Goal: Obtain resource: Obtain resource

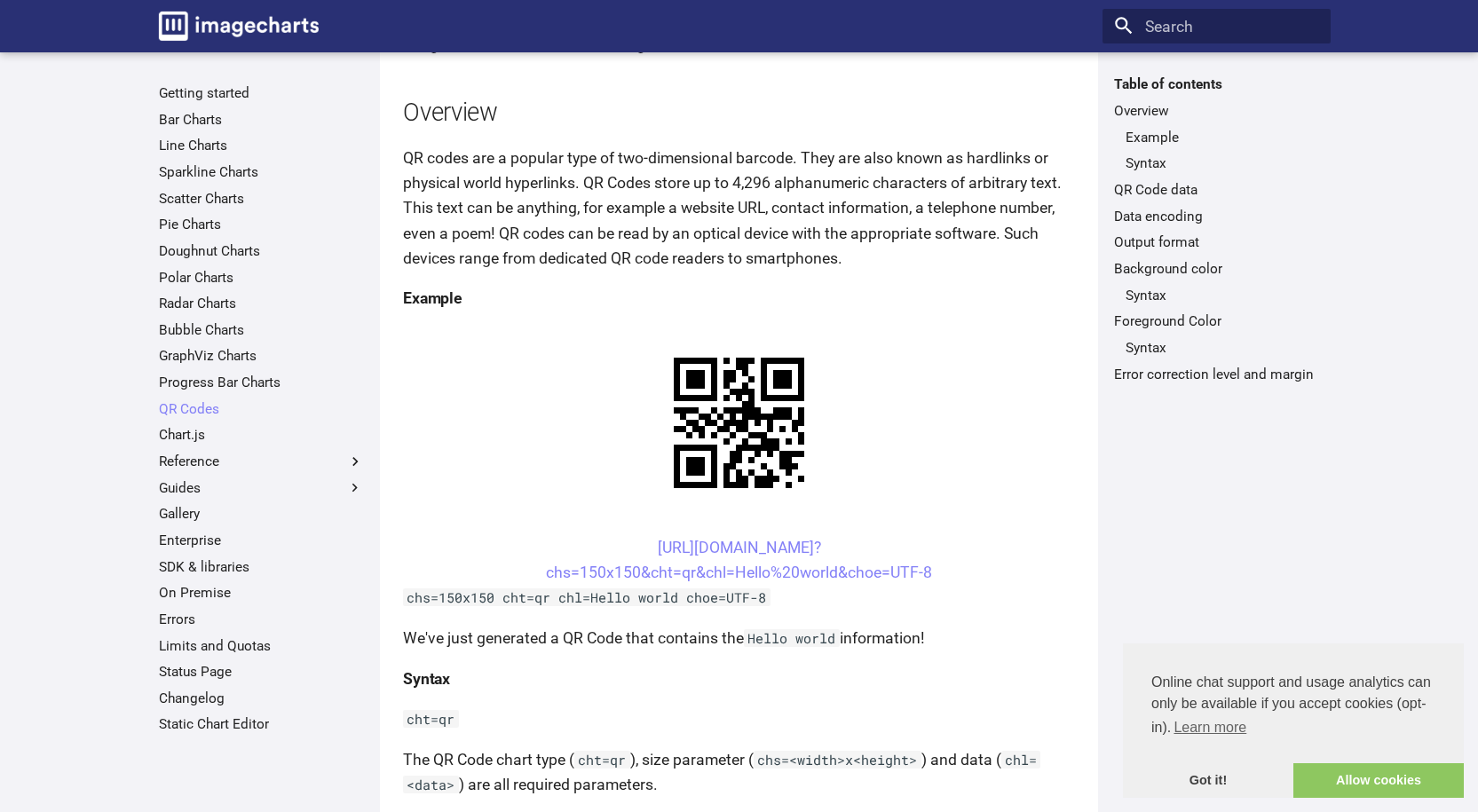
scroll to position [175, 0]
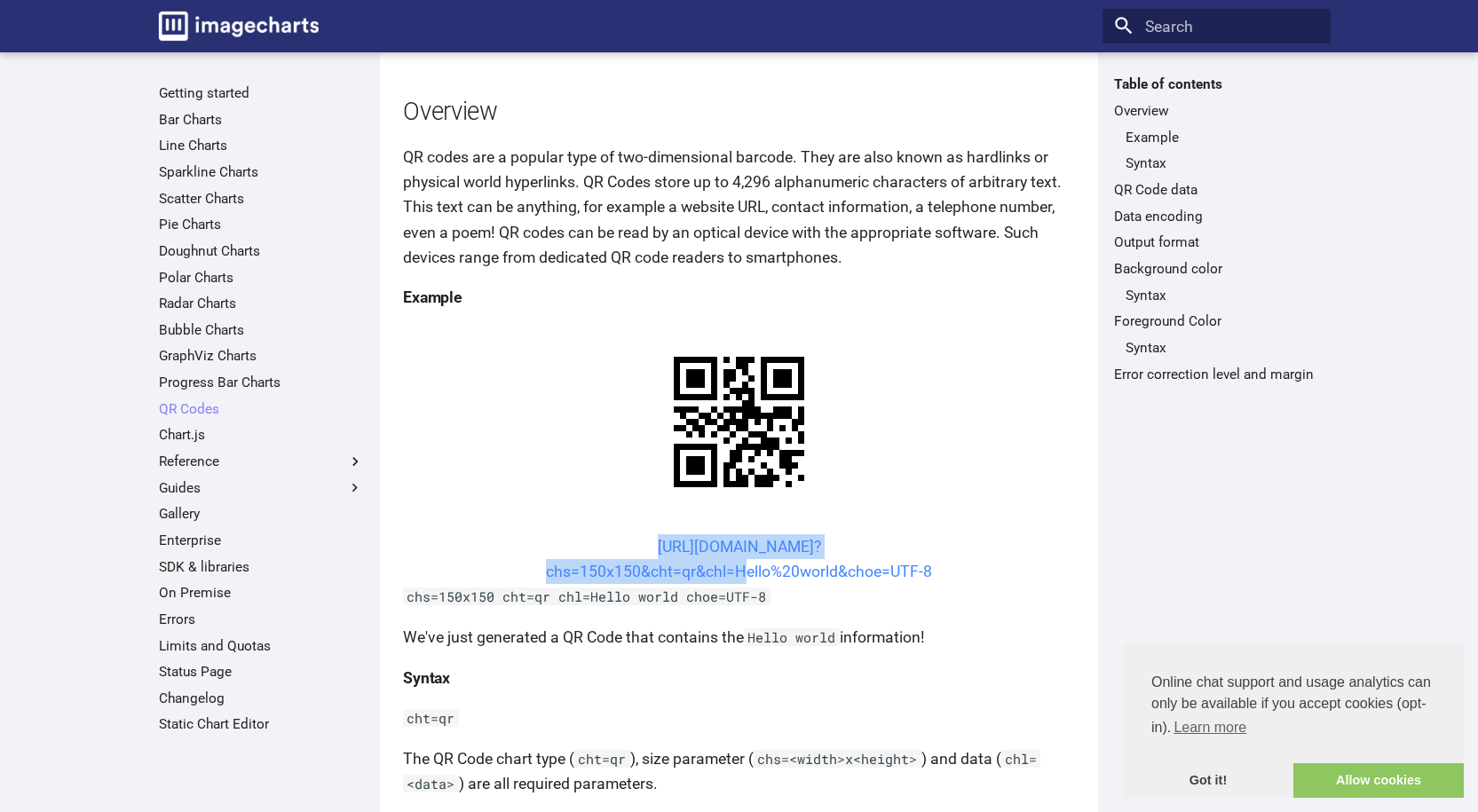
drag, startPoint x: 618, startPoint y: 371, endPoint x: 732, endPoint y: 404, distance: 118.7
click at [732, 534] on center "[URL][DOMAIN_NAME]? chs=150x150&cht=qr&chl=Hello%20world&choe=UTF-8" at bounding box center [739, 559] width 673 height 49
copy link "[URL][DOMAIN_NAME]? chs=150x150&cht=qr&chl="
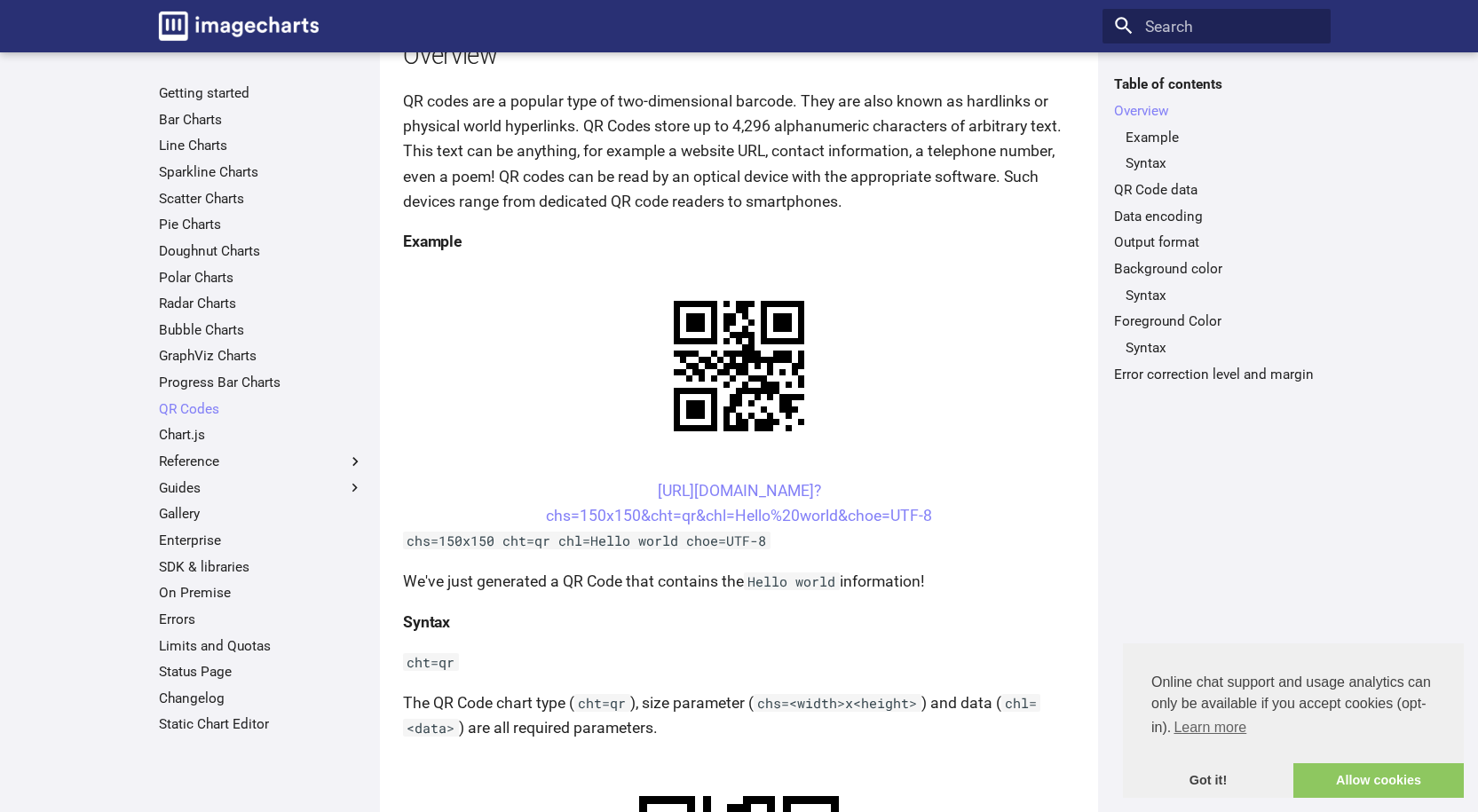
scroll to position [236, 0]
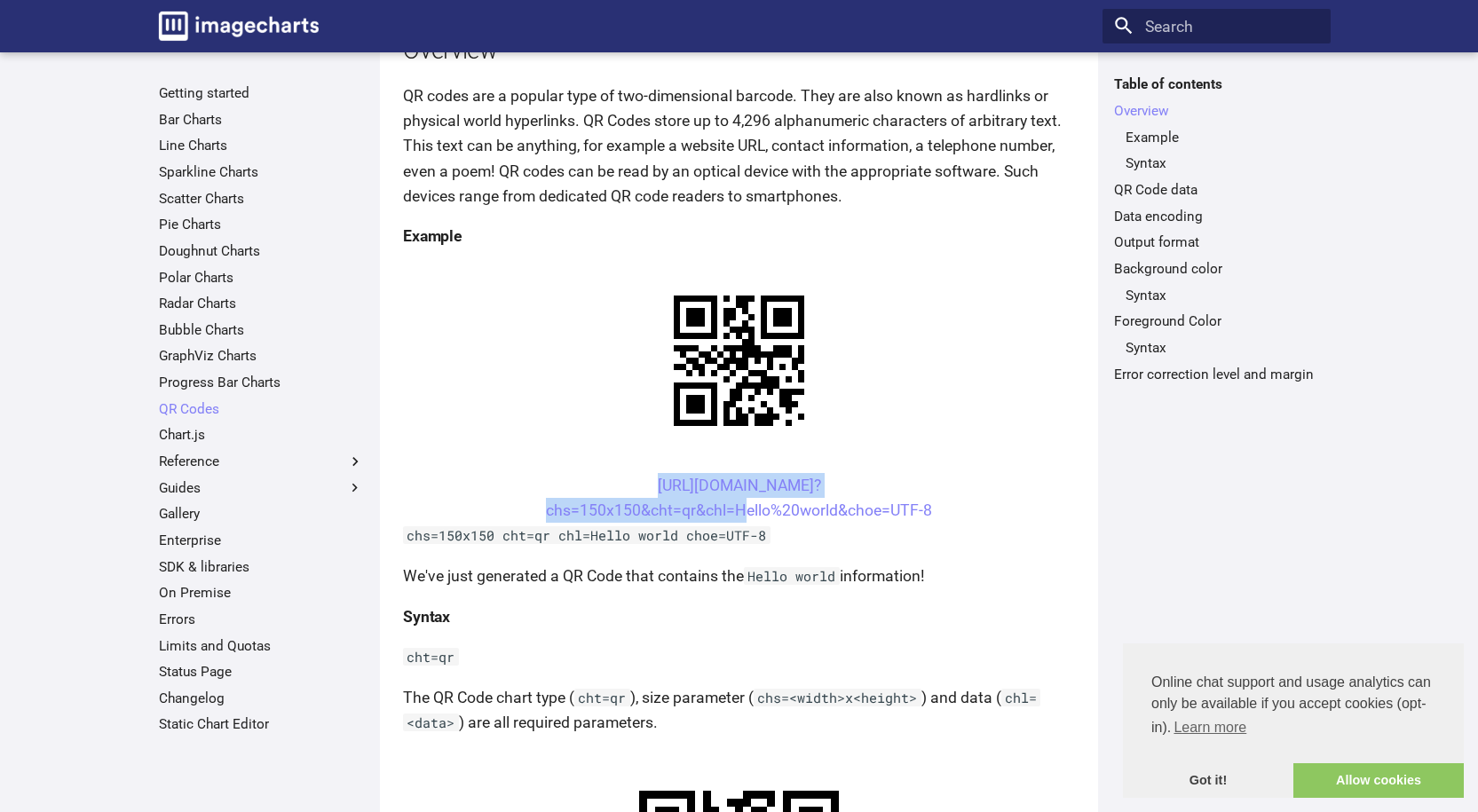
drag, startPoint x: 615, startPoint y: 482, endPoint x: 735, endPoint y: 523, distance: 126.8
copy link "[URL][DOMAIN_NAME]? chs=150x150&cht=qr&chl="
